Goal: Register for event/course

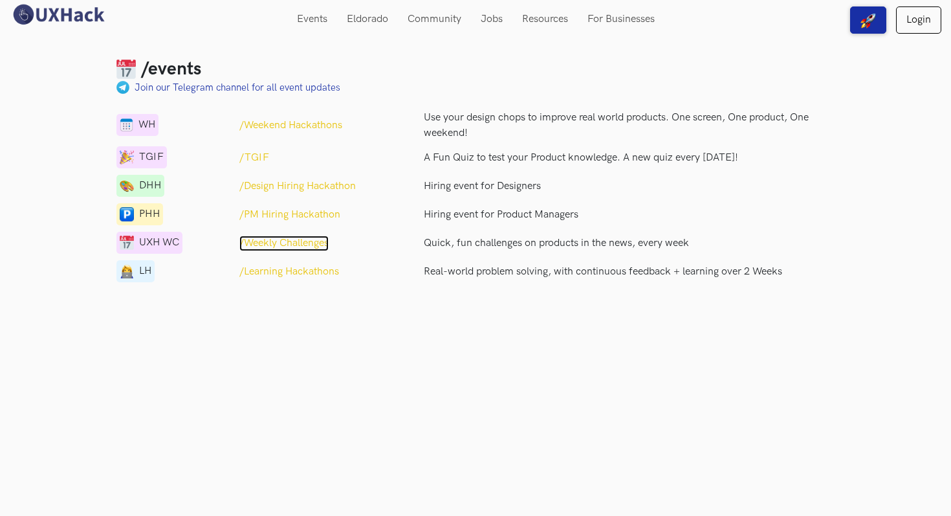
click at [325, 244] on p "/Weekly Challenges" at bounding box center [283, 243] width 89 height 16
click at [296, 209] on p "/PM Hiring Hackathon" at bounding box center [289, 215] width 101 height 16
click at [326, 124] on p "/Weekend Hackathons" at bounding box center [290, 126] width 103 height 16
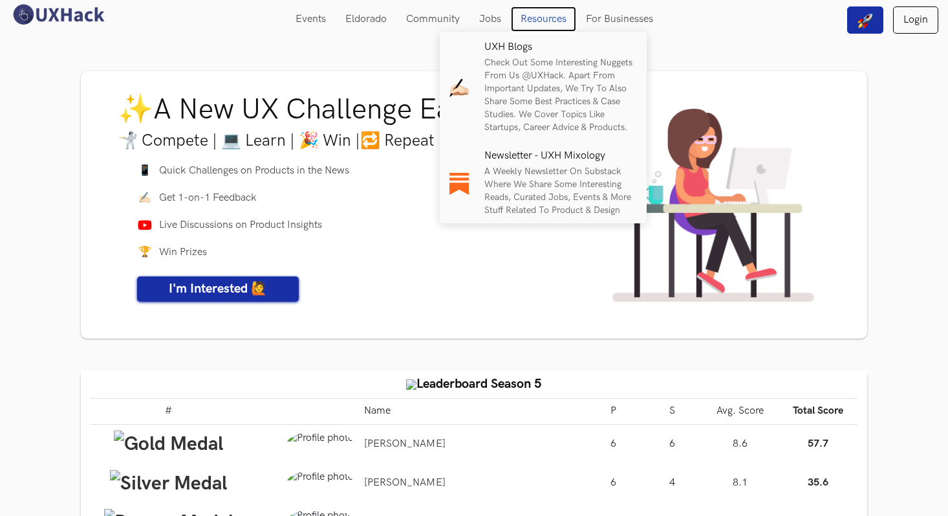
click at [564, 22] on link "Resources" at bounding box center [543, 18] width 65 height 25
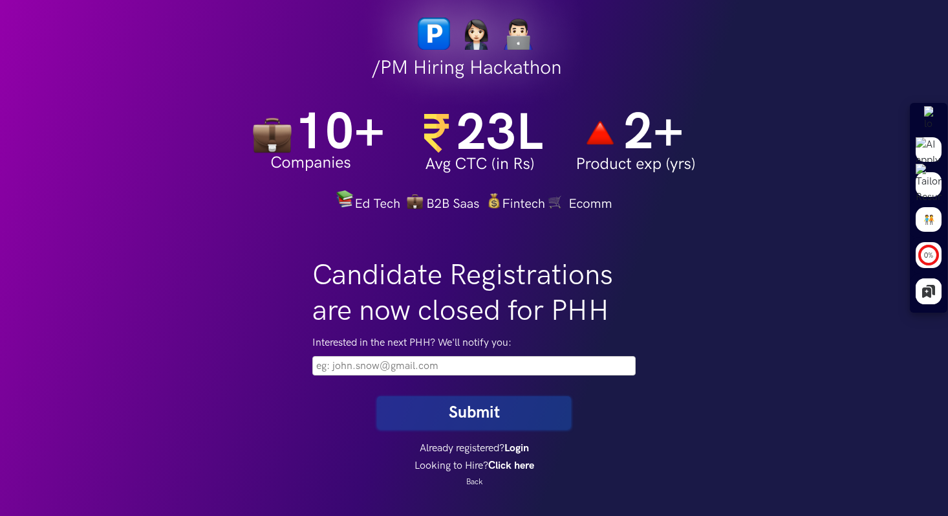
scroll to position [56, 0]
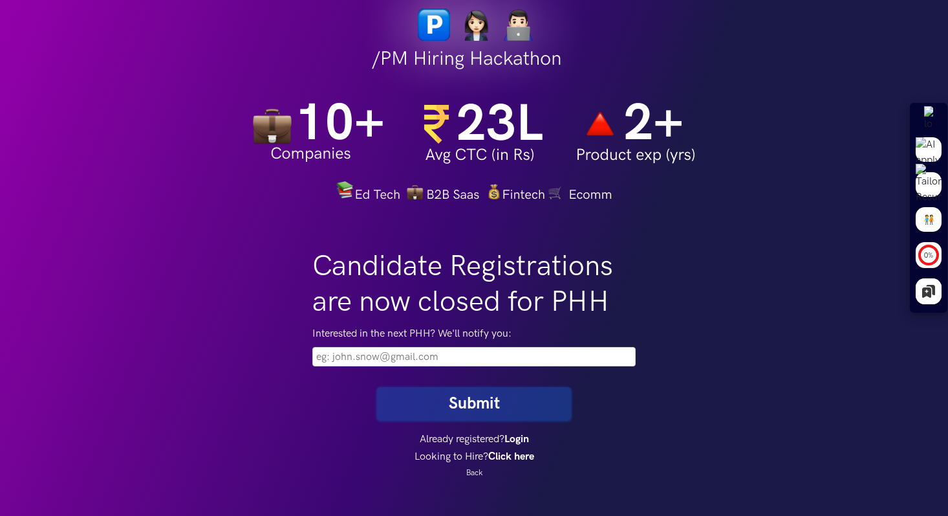
click at [479, 365] on input "email" at bounding box center [473, 356] width 323 height 19
type input "sanjana.kansal13@gmail.com"
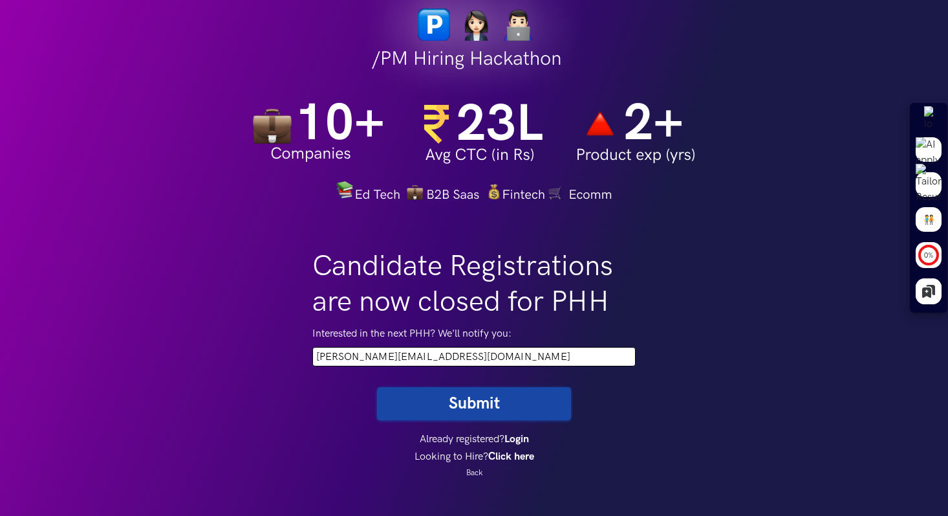
click at [494, 397] on button "Submit" at bounding box center [474, 403] width 194 height 33
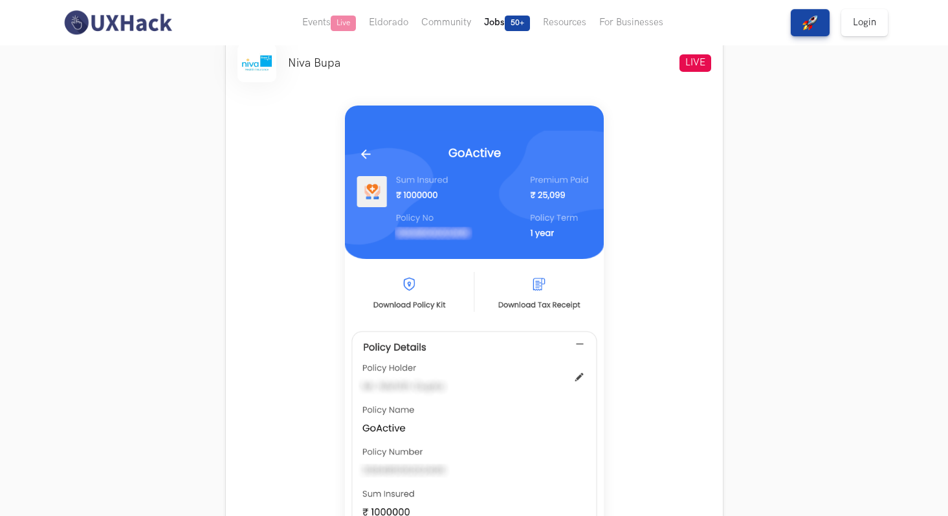
scroll to position [494, 0]
